Goal: Task Accomplishment & Management: Manage account settings

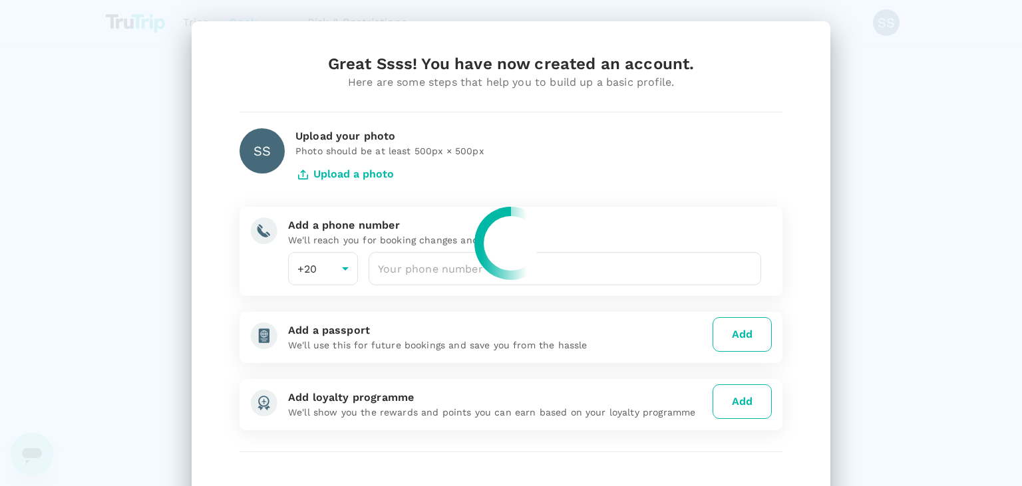
scroll to position [90, 0]
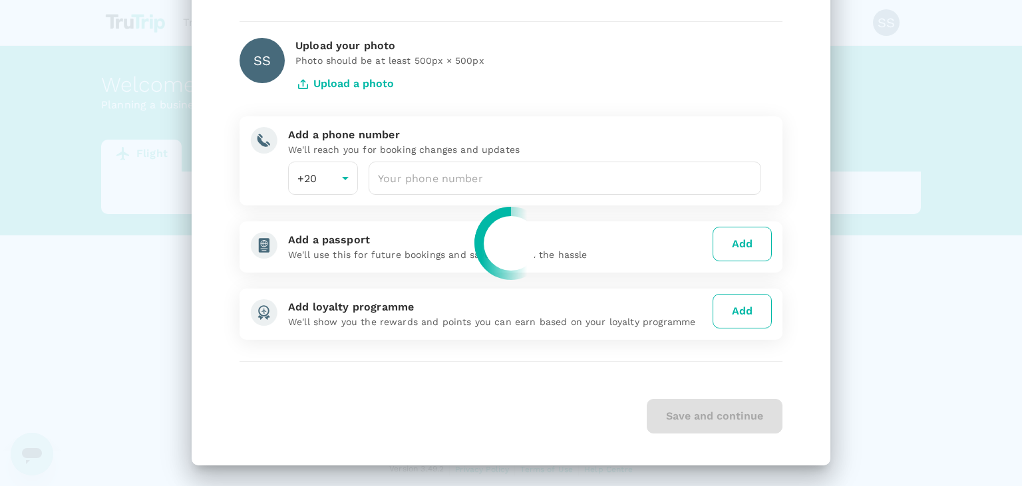
click at [458, 177] on div at bounding box center [511, 243] width 1022 height 486
click at [417, 174] on input "number" at bounding box center [564, 178] width 392 height 33
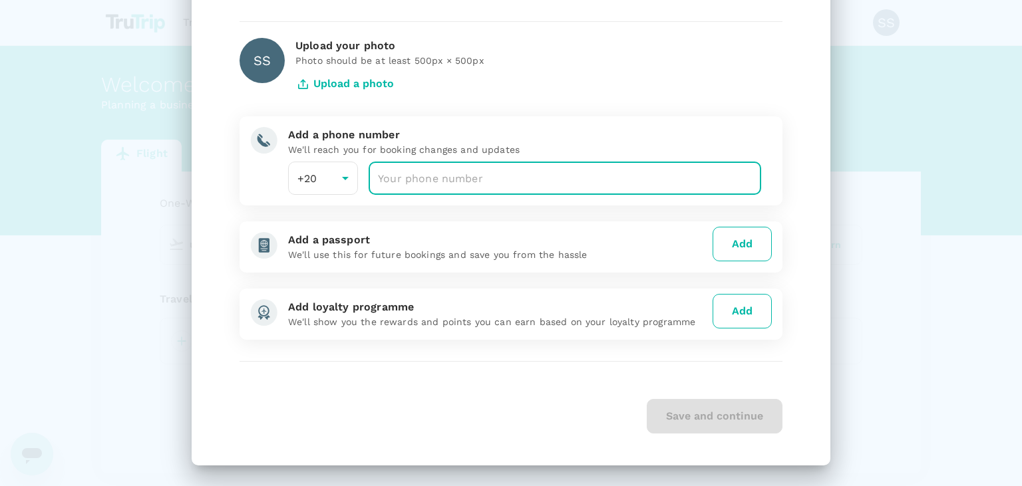
type input "undefined, undefined (any)"
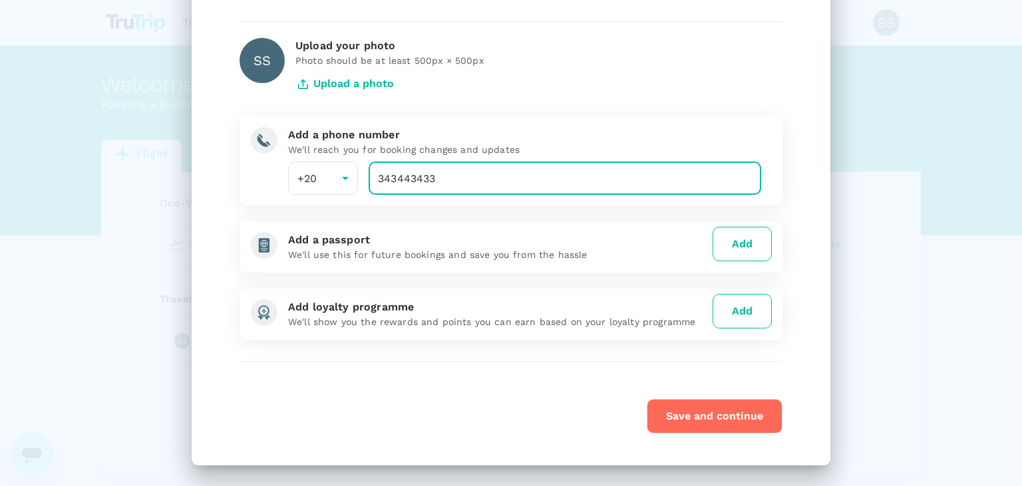
type input "343443433"
click at [693, 408] on button "Save and continue" at bounding box center [714, 416] width 136 height 35
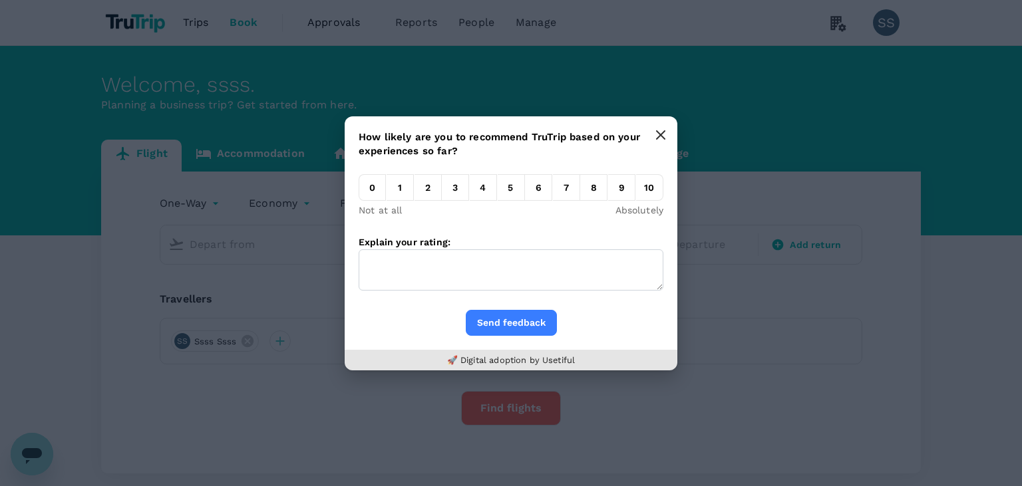
click at [653, 136] on button "button" at bounding box center [660, 135] width 27 height 27
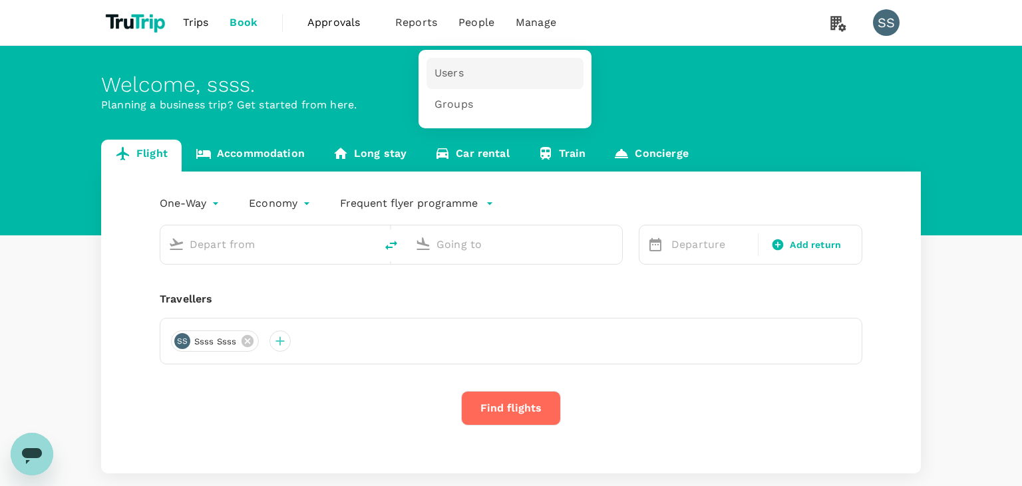
click at [460, 75] on span "Users" at bounding box center [448, 73] width 29 height 15
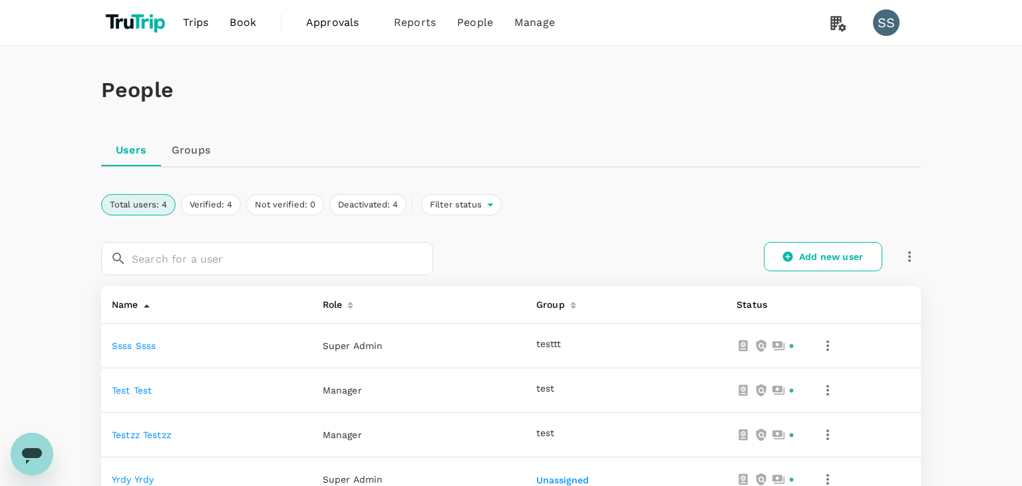
scroll to position [170, 0]
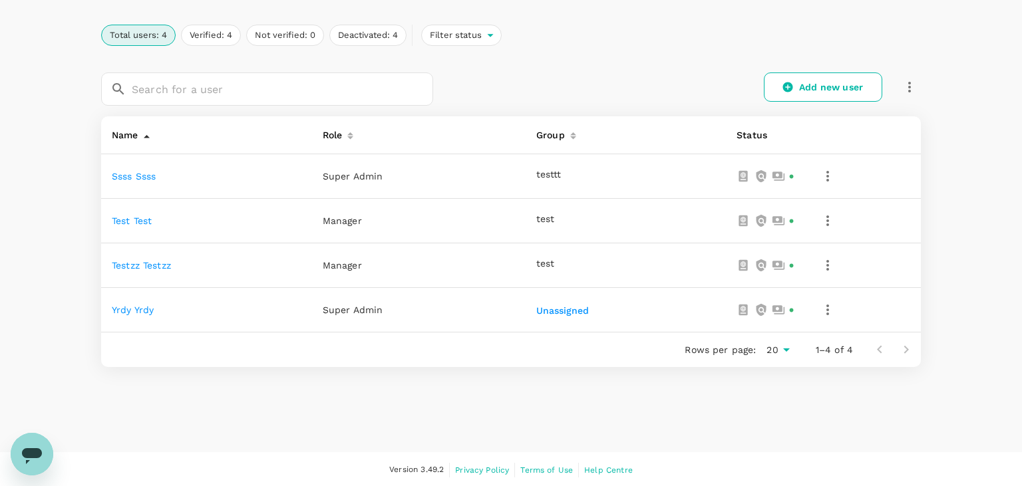
click at [828, 313] on icon "button" at bounding box center [827, 310] width 3 height 11
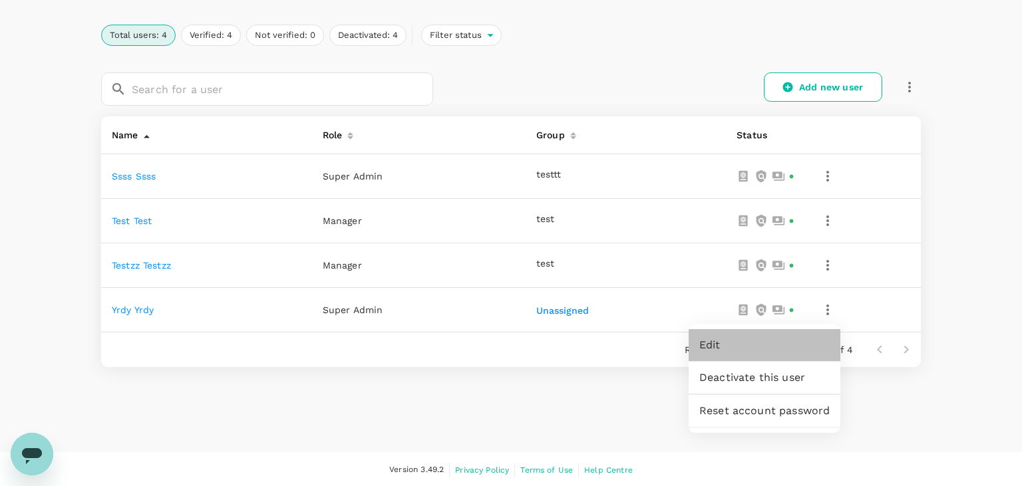
click at [769, 347] on span "Edit" at bounding box center [764, 345] width 130 height 16
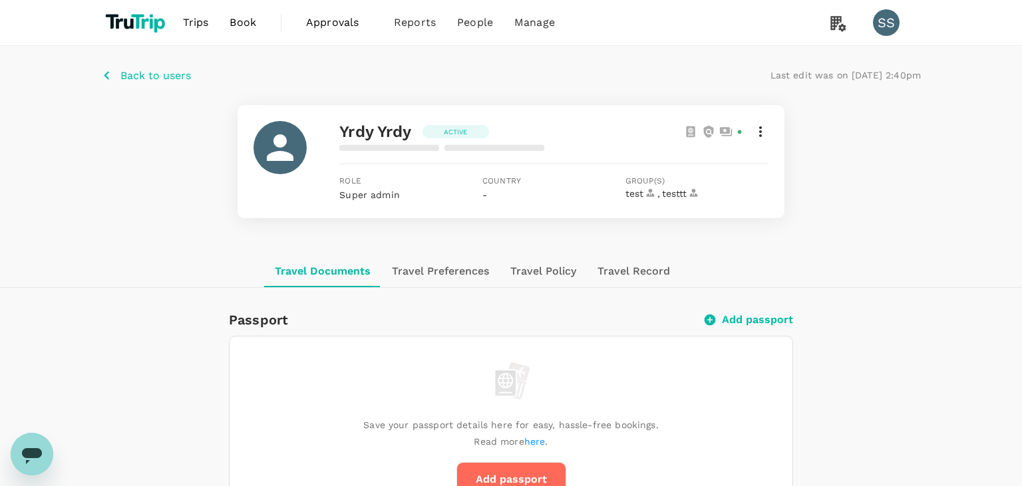
click at [757, 141] on div "yrdy yrdy Active" at bounding box center [553, 131] width 428 height 21
click at [758, 138] on icon at bounding box center [760, 132] width 16 height 16
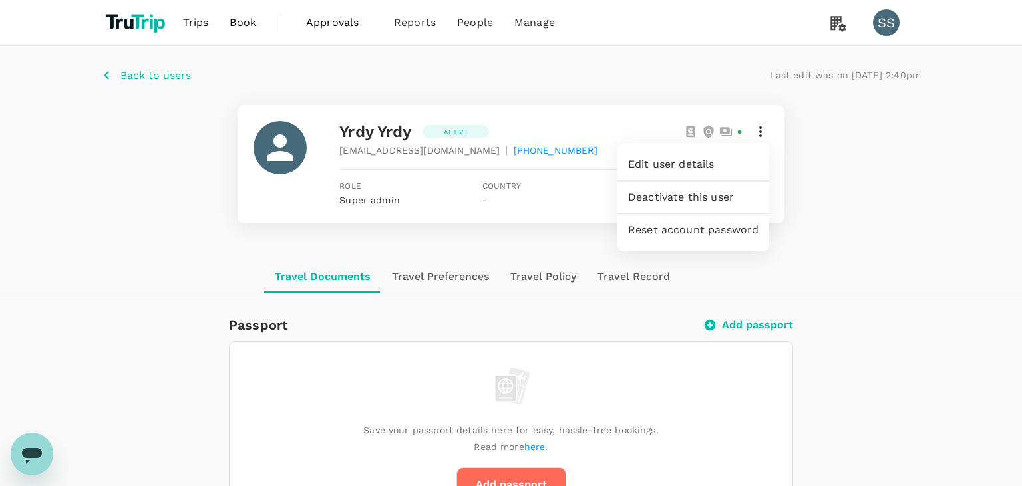
click at [717, 170] on span "Edit user details" at bounding box center [693, 164] width 130 height 16
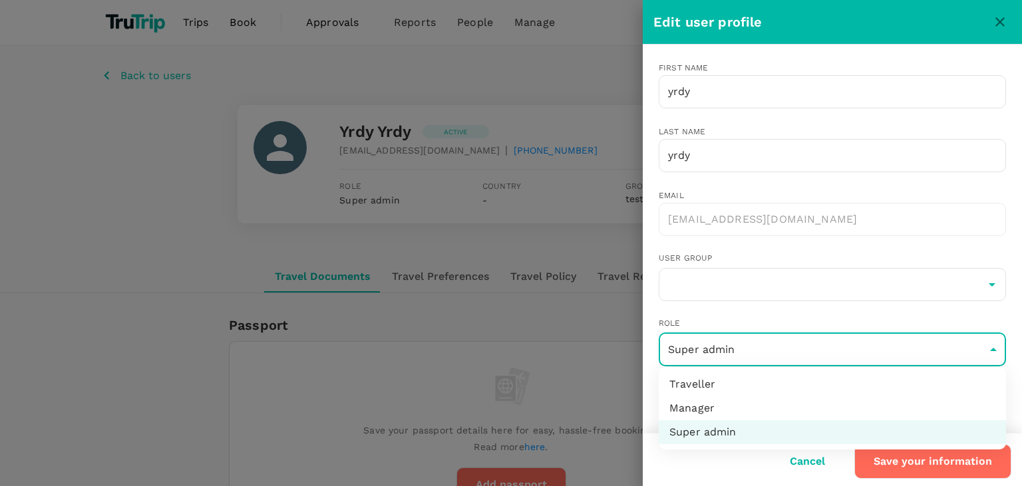
click at [803, 395] on li "Traveller" at bounding box center [831, 384] width 347 height 24
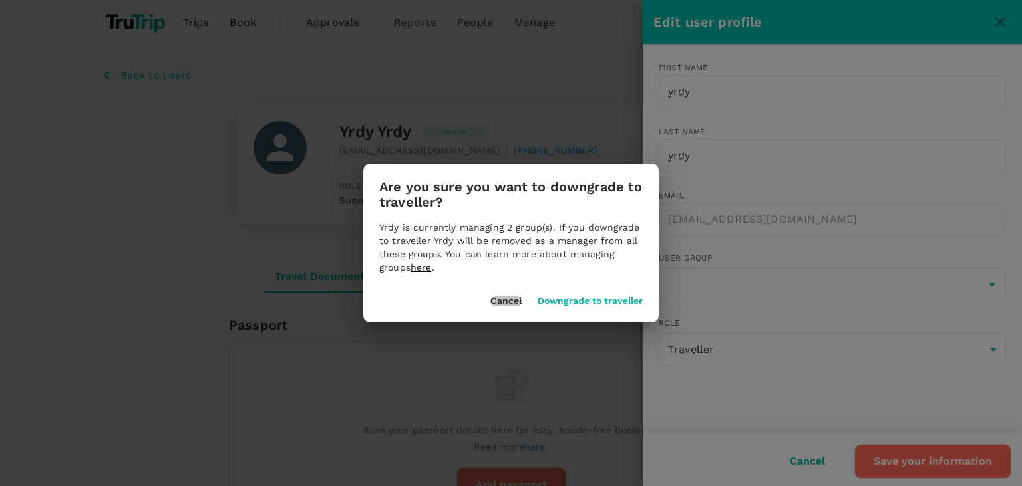
click at [509, 299] on button "Cancel" at bounding box center [505, 301] width 31 height 11
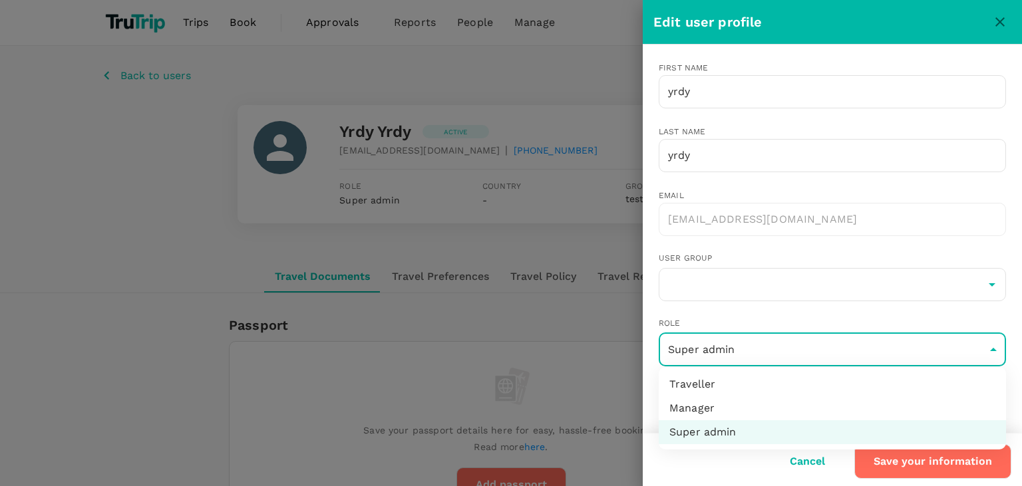
click at [703, 406] on li "Manager" at bounding box center [831, 408] width 347 height 24
type input "admin"
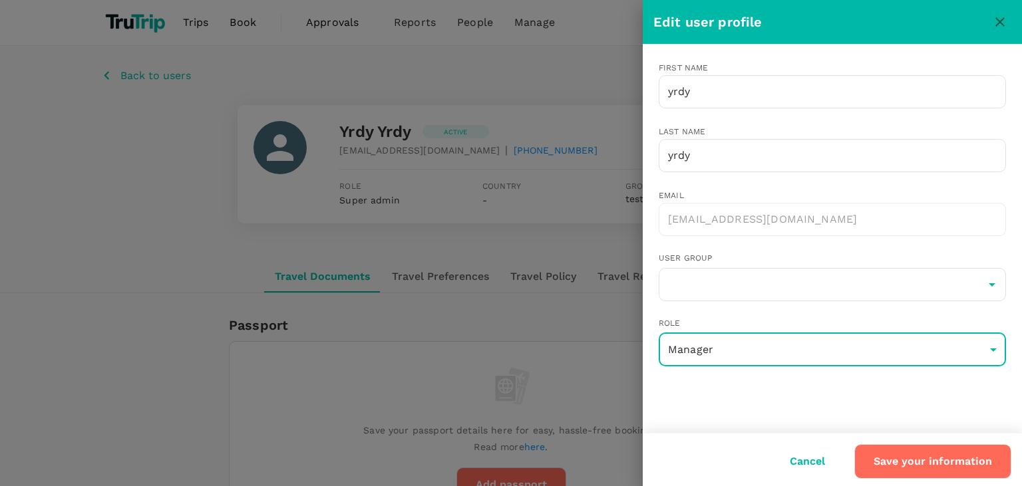
click at [901, 462] on button "Save your information" at bounding box center [932, 461] width 157 height 35
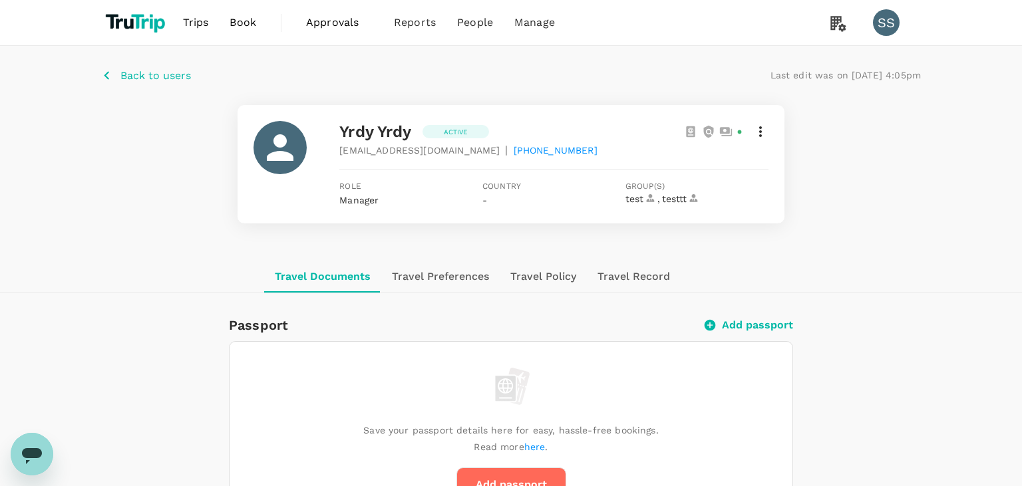
click at [155, 80] on p "Back to users" at bounding box center [155, 76] width 71 height 16
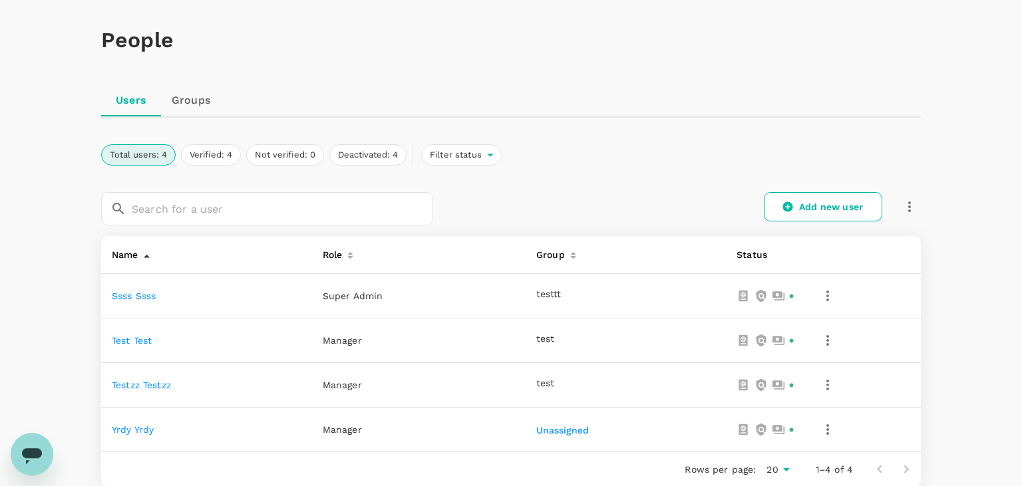
scroll to position [170, 0]
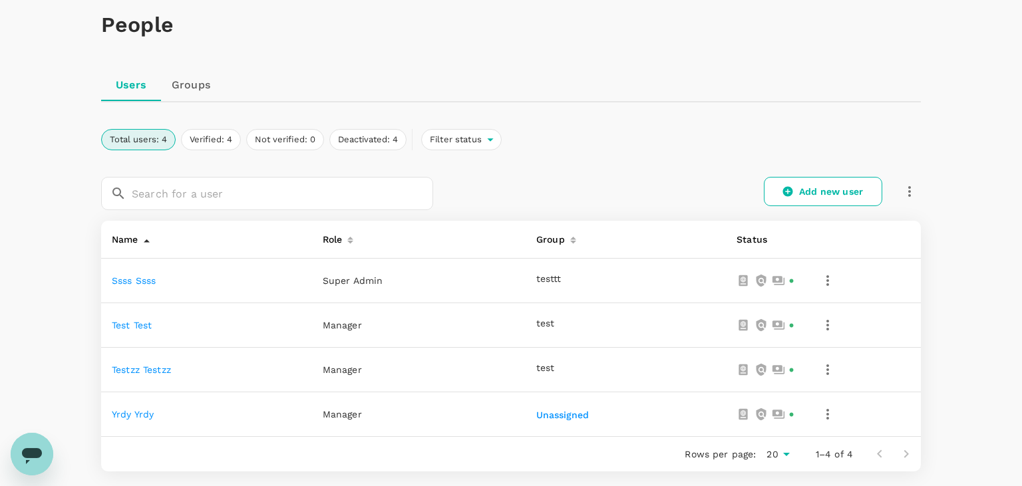
scroll to position [170, 0]
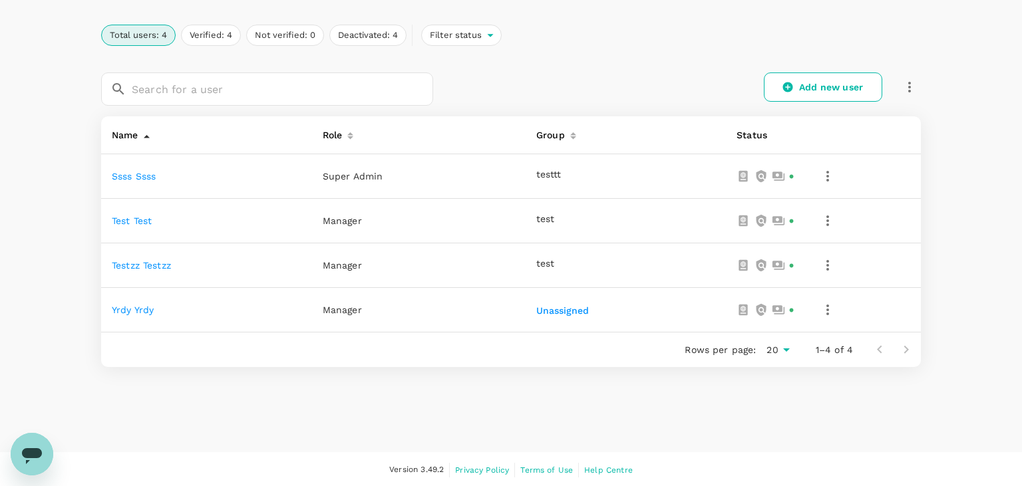
click at [140, 222] on link "test test" at bounding box center [132, 220] width 40 height 11
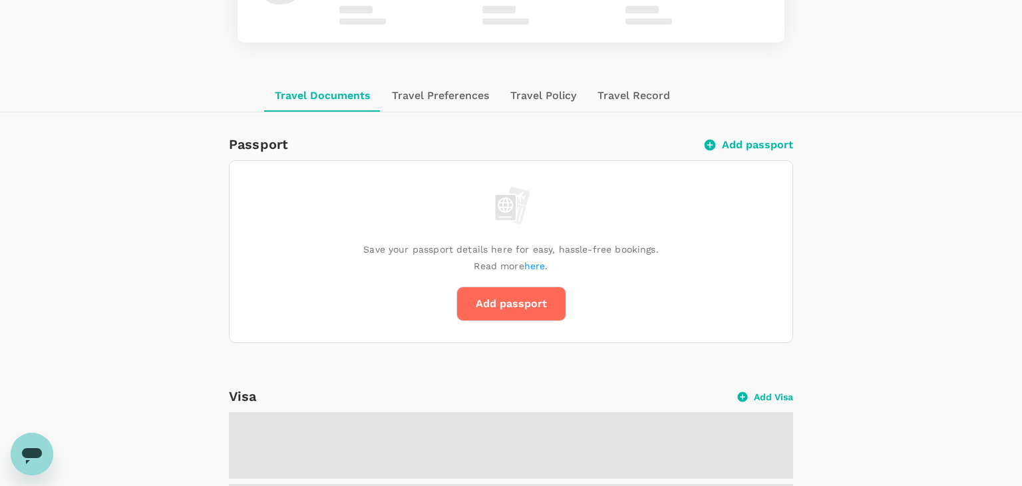
scroll to position [67, 0]
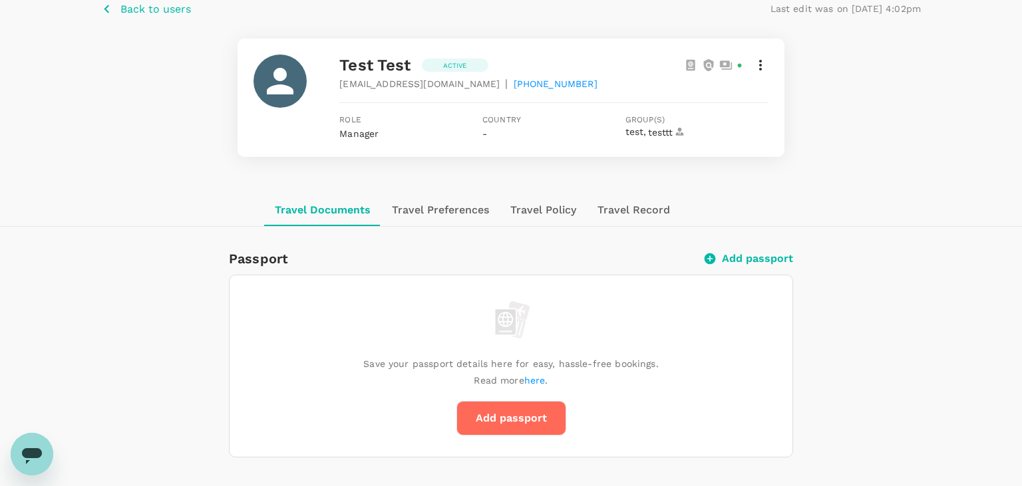
click at [413, 86] on span "kocagad860@baxidy.com" at bounding box center [419, 83] width 160 height 13
click at [353, 86] on span "kocagad860@baxidy.com" at bounding box center [419, 83] width 160 height 13
click at [354, 85] on span "kocagad860@baxidy.com" at bounding box center [419, 83] width 160 height 13
